Goal: Transaction & Acquisition: Purchase product/service

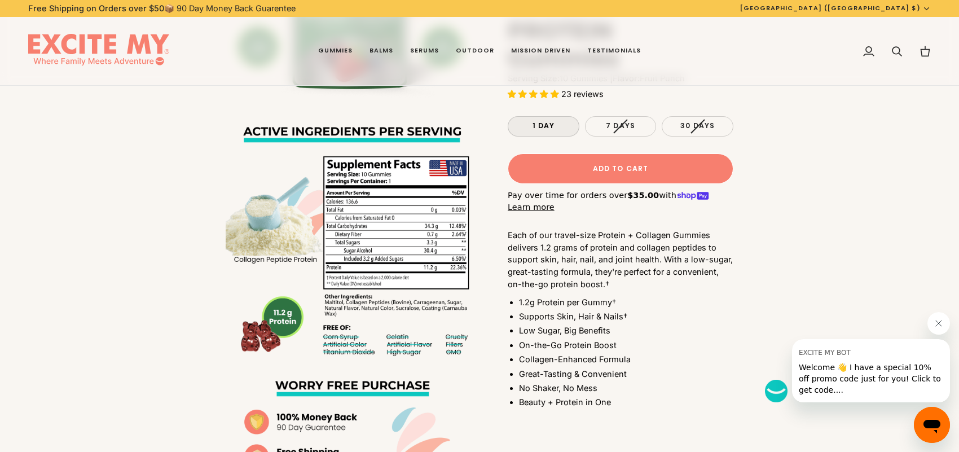
scroll to position [620, 0]
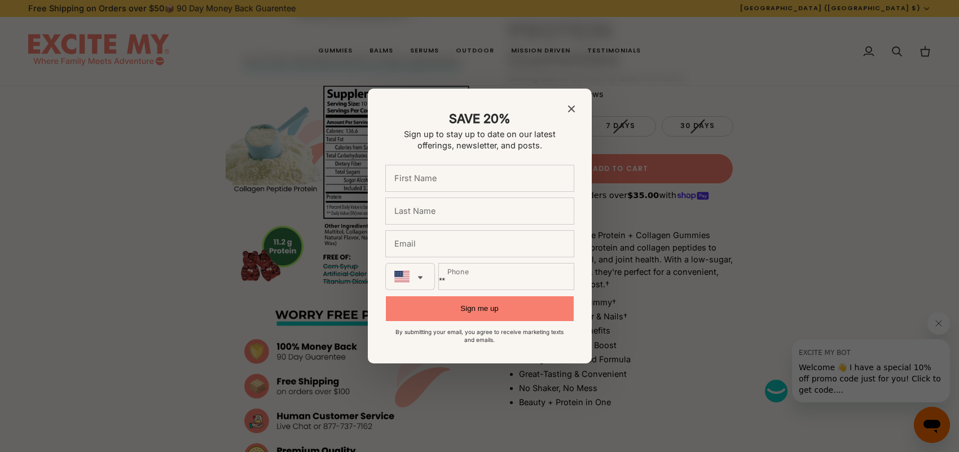
click at [567, 110] on div "SAVE 20% Sign up to stay up to date on our latest offerings, newsletter, and po…" at bounding box center [480, 226] width 224 height 275
click at [575, 102] on div "SAVE 20% Sign up to stay up to date on our latest offerings, newsletter, and po…" at bounding box center [480, 226] width 224 height 275
click at [571, 109] on icon "Close modal" at bounding box center [570, 108] width 7 height 7
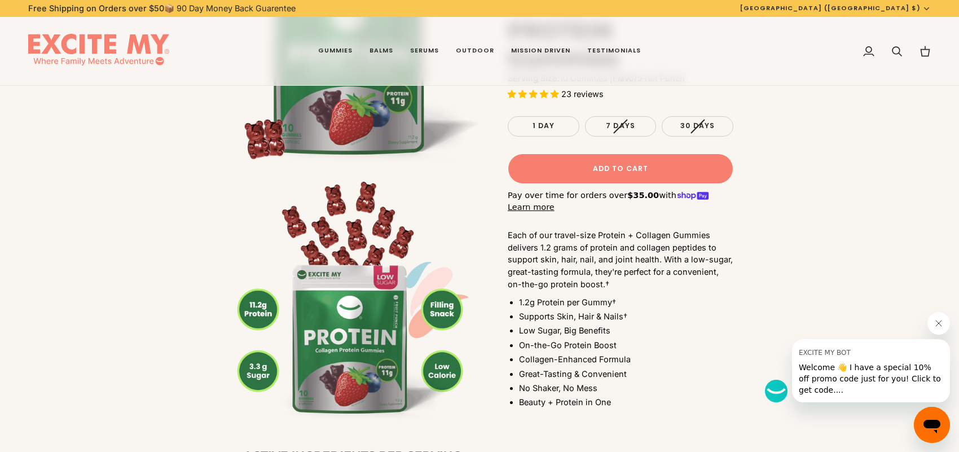
scroll to position [113, 0]
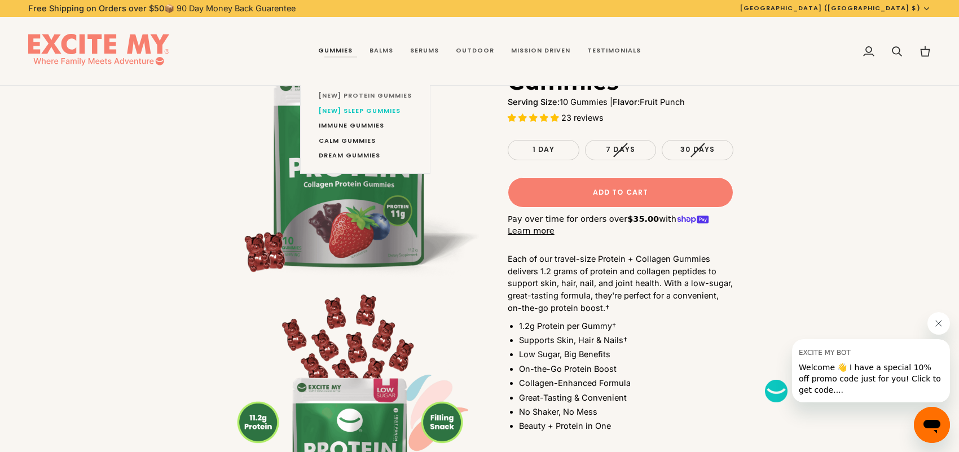
click at [351, 95] on span "[NEW] Protein Gummies" at bounding box center [365, 95] width 93 height 9
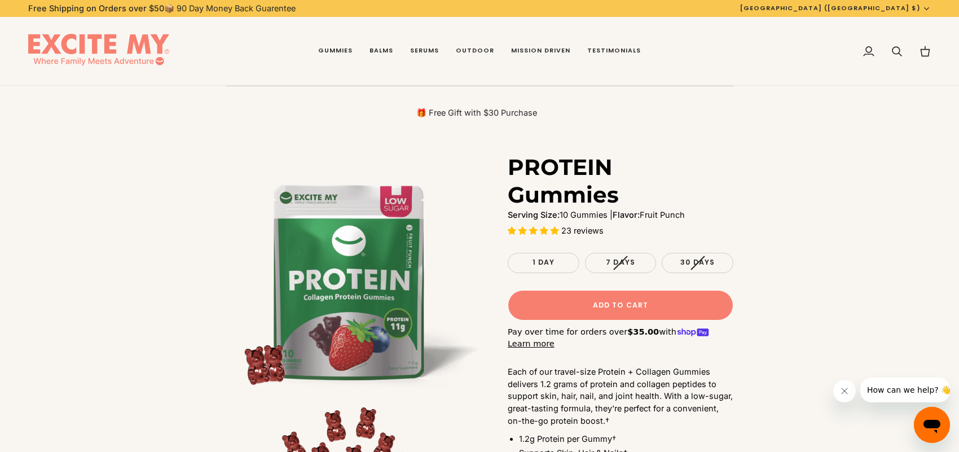
drag, startPoint x: 505, startPoint y: 167, endPoint x: 608, endPoint y: 169, distance: 103.2
click at [623, 168] on div "PROTEIN Gummies Serving Size: 10 Gummies | Flavor: Fruit Punch 23 reviews Pouch…" at bounding box center [606, 361] width 254 height 416
drag, startPoint x: 511, startPoint y: 162, endPoint x: 608, endPoint y: 167, distance: 97.1
click at [608, 167] on h1 "PROTEIN Gummies" at bounding box center [615, 180] width 217 height 55
